Goal: Information Seeking & Learning: Find specific fact

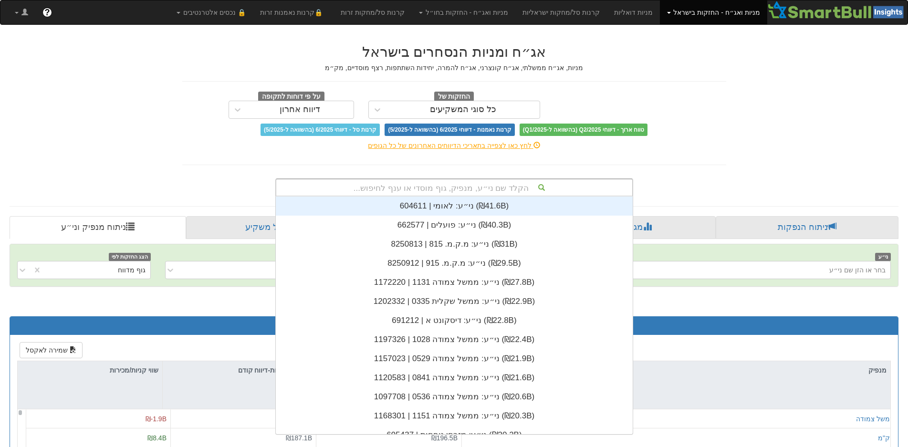
scroll to position [238, 0]
click at [476, 188] on div "הקלד שם ני״ע, מנפיק, גוף מוסדי או ענף לחיפוש..." at bounding box center [454, 187] width 356 height 16
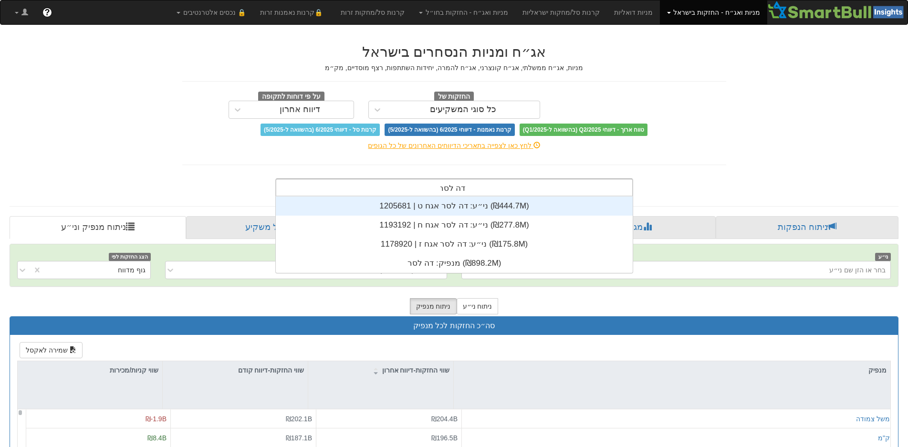
type input "דה לסר"
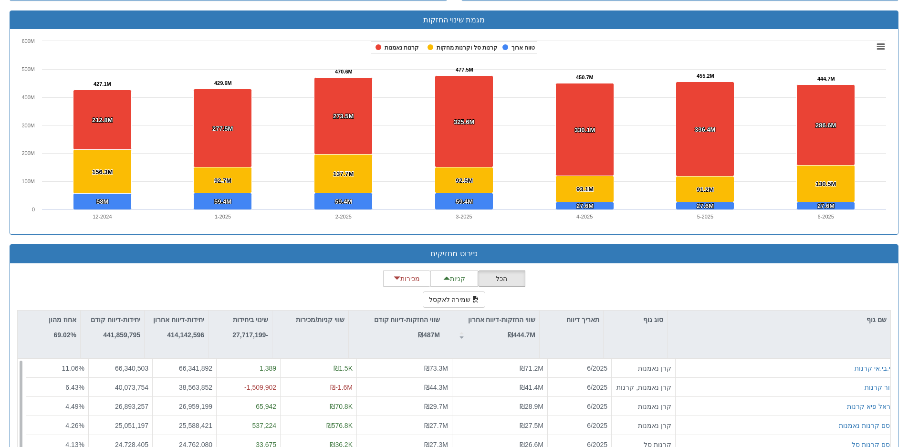
scroll to position [859, 0]
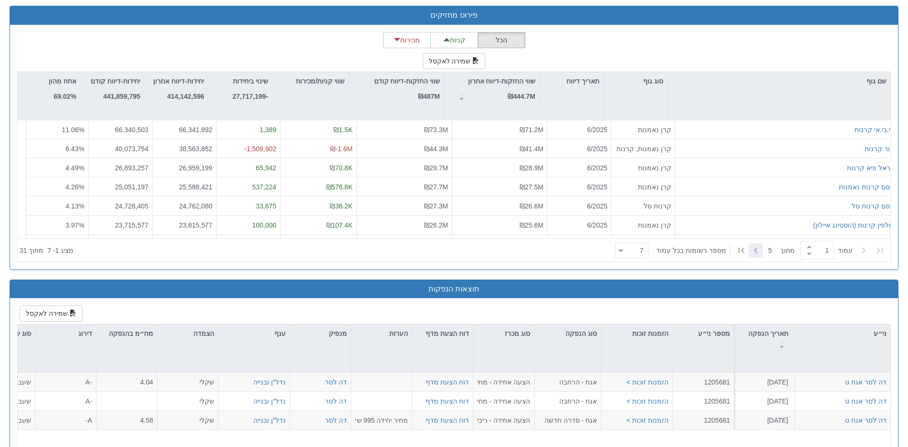
click at [753, 245] on icon at bounding box center [755, 250] width 11 height 11
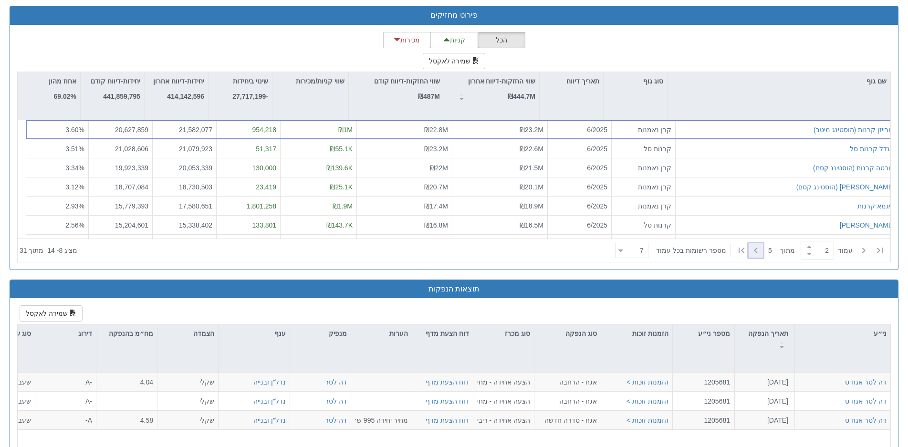
click at [753, 245] on icon at bounding box center [755, 250] width 11 height 11
type input "4"
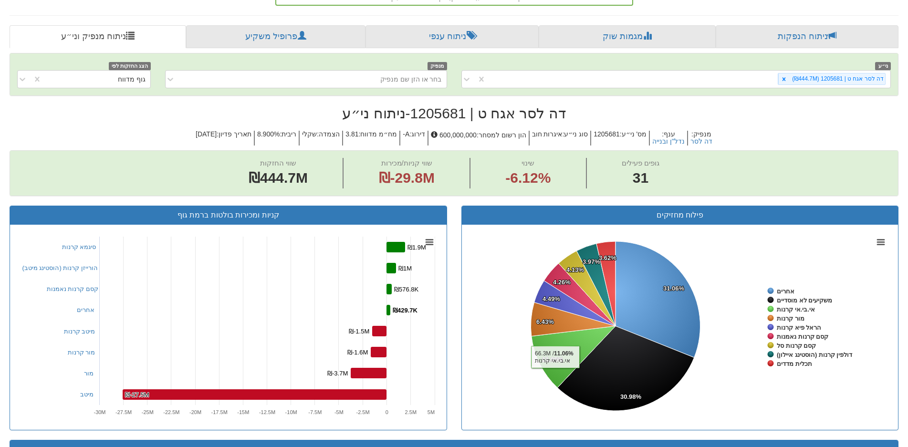
scroll to position [48, 0]
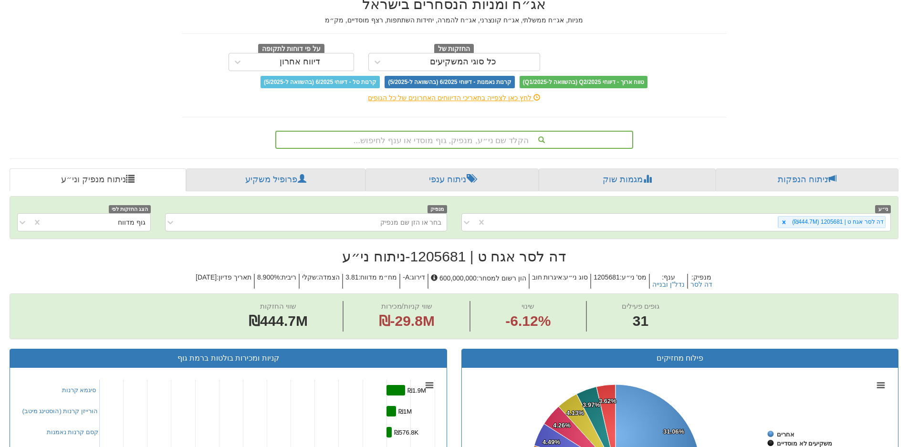
click at [467, 143] on div "הקלד שם ני״ע, מנפיק, גוף מוסדי או ענף לחיפוש..." at bounding box center [454, 140] width 356 height 16
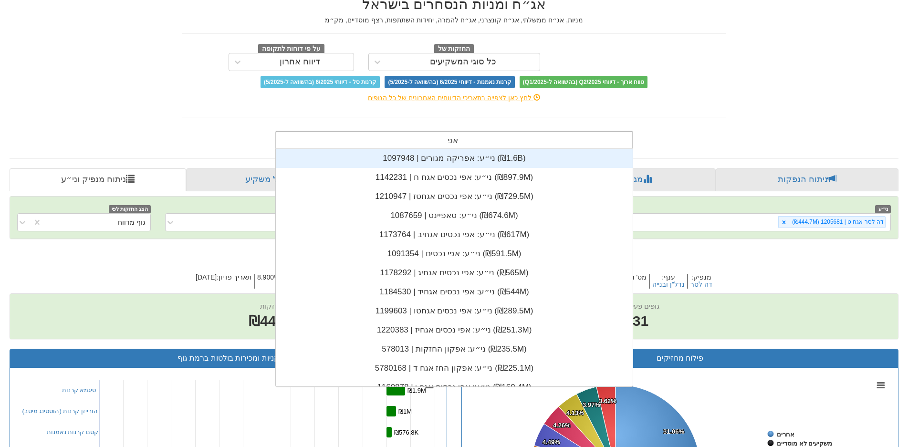
scroll to position [57, 0]
type input "אפקון"
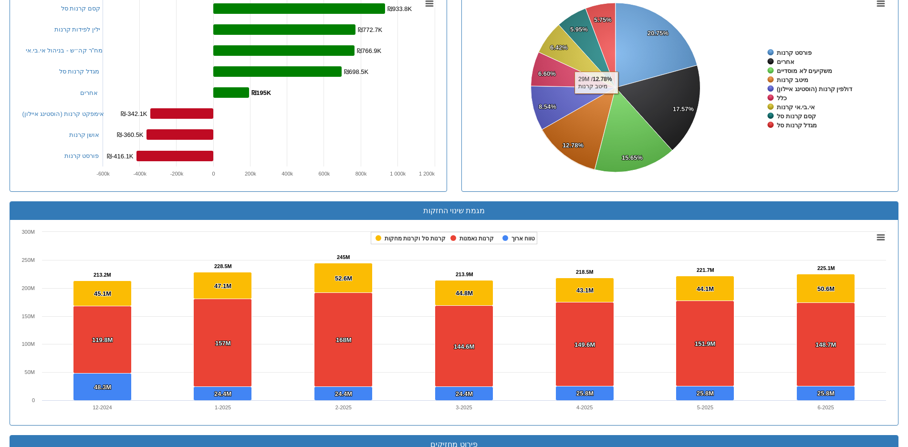
scroll to position [716, 0]
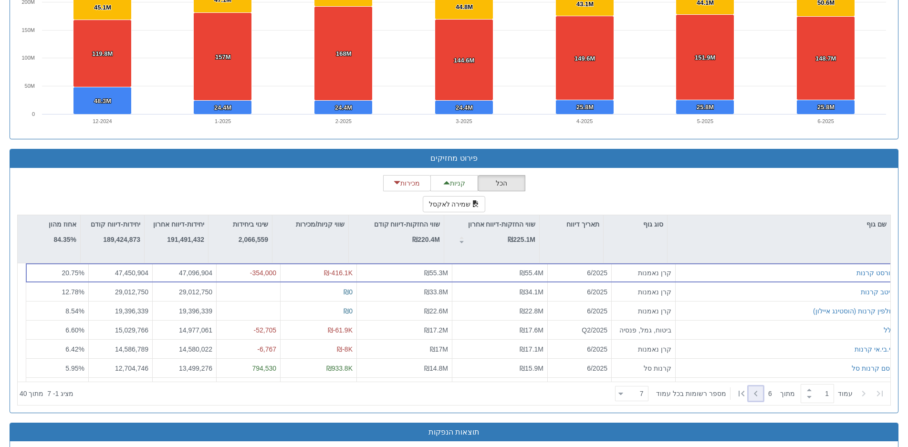
click at [757, 392] on icon at bounding box center [755, 393] width 11 height 11
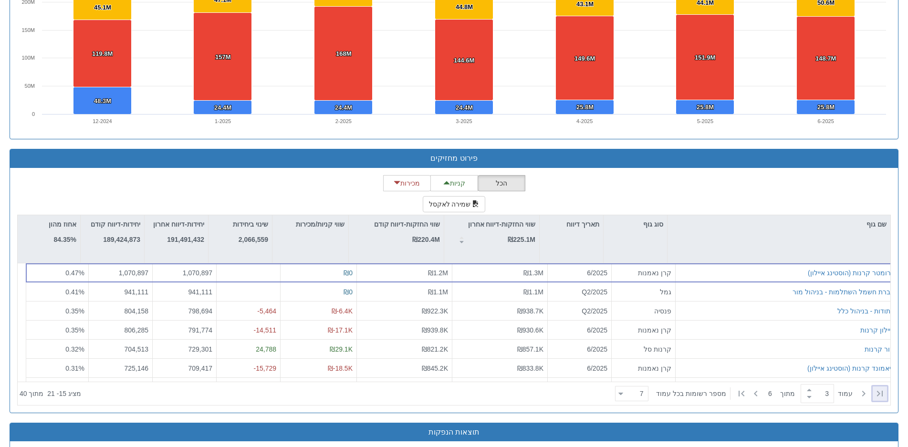
click at [883, 391] on icon at bounding box center [880, 394] width 6 height 6
type input "1"
